Goal: Information Seeking & Learning: Learn about a topic

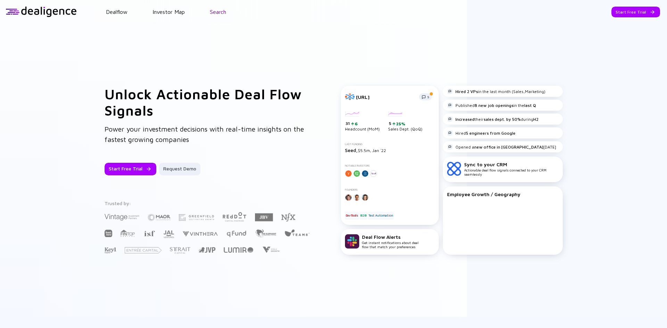
click at [217, 11] on link "Search" at bounding box center [218, 12] width 16 height 6
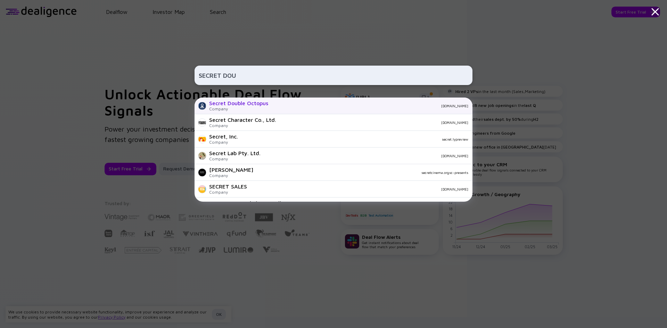
type input "SECRET DOU"
click at [238, 103] on div "Secret Double Octopus" at bounding box center [238, 103] width 59 height 6
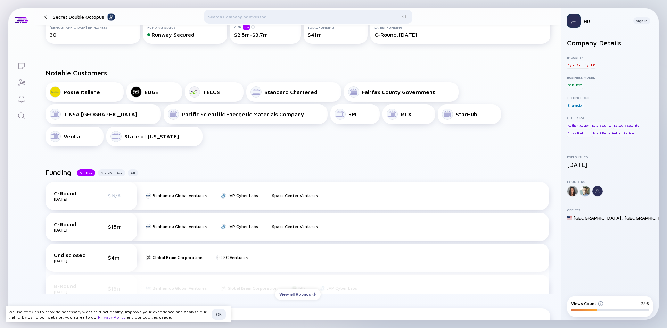
scroll to position [139, 0]
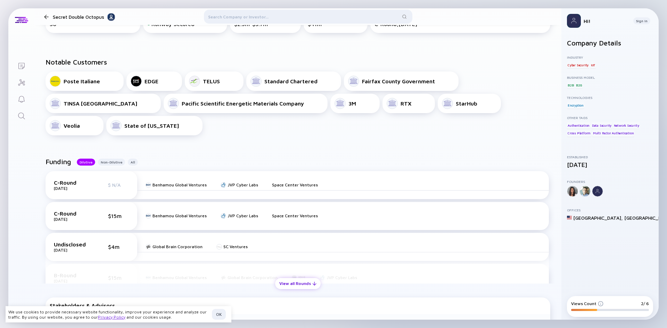
click at [300, 278] on div "View all Rounds" at bounding box center [297, 283] width 45 height 11
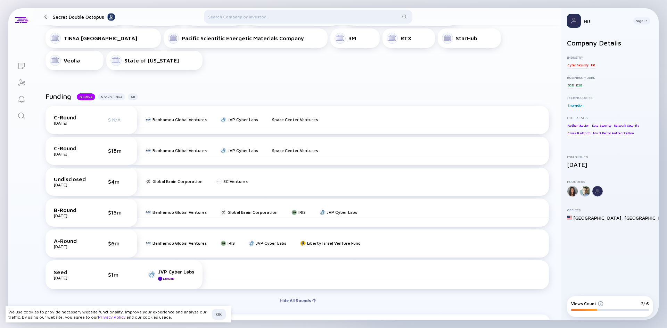
scroll to position [208, 0]
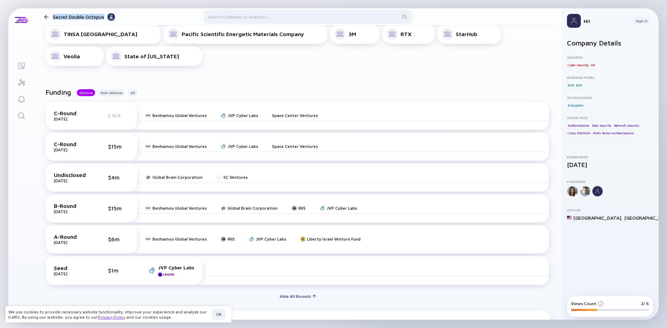
drag, startPoint x: 60, startPoint y: 17, endPoint x: 97, endPoint y: 17, distance: 36.8
click at [97, 17] on header "Secret Double Octopus" at bounding box center [297, 16] width 527 height 17
drag, startPoint x: 97, startPoint y: 17, endPoint x: 80, endPoint y: 18, distance: 17.4
click at [80, 18] on div at bounding box center [308, 18] width 476 height 17
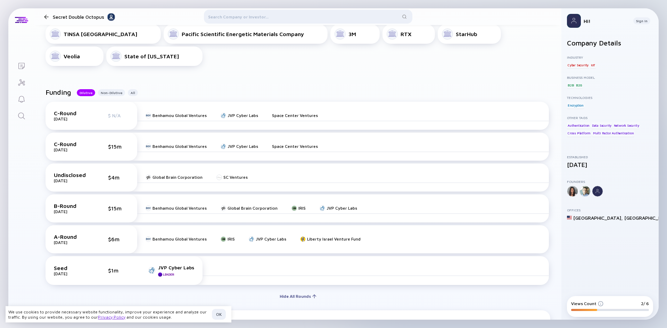
click at [80, 18] on div at bounding box center [308, 18] width 476 height 17
